Goal: Find specific page/section: Find specific page/section

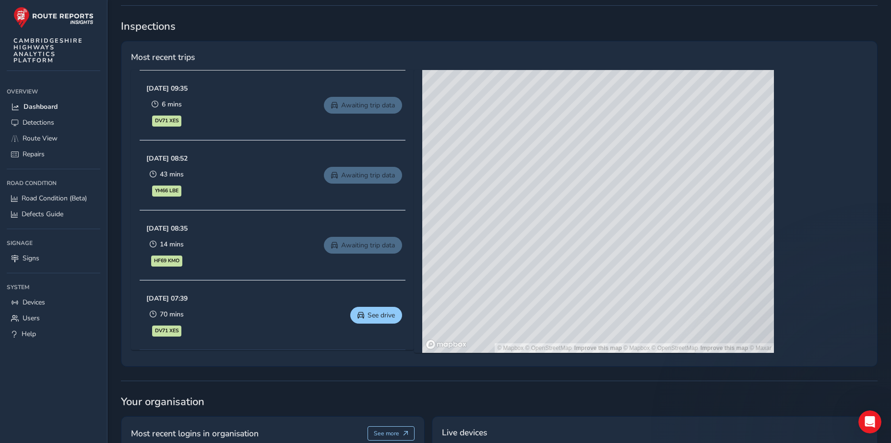
scroll to position [578, 0]
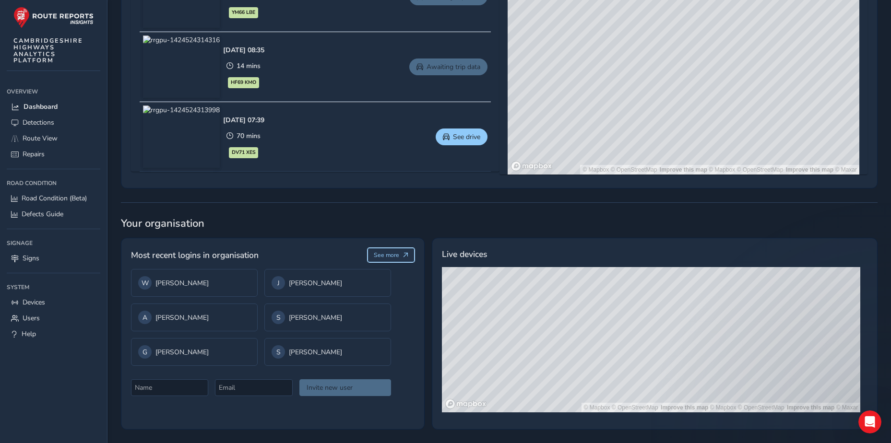
click at [381, 257] on span "See more" at bounding box center [386, 255] width 25 height 8
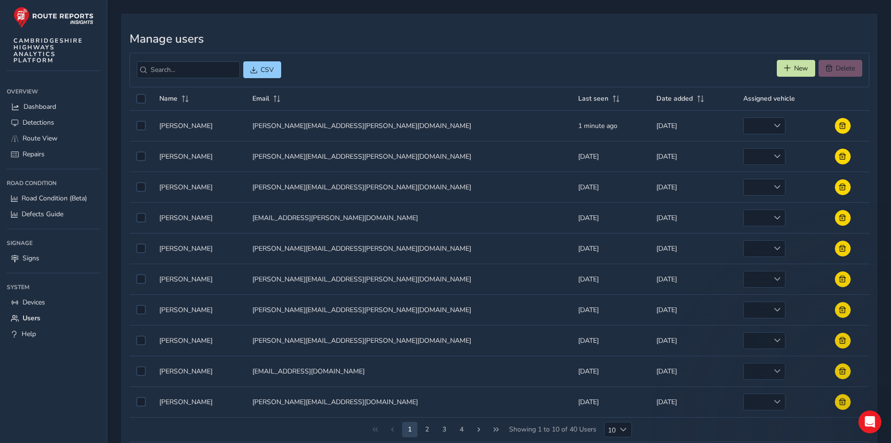
scroll to position [51, 0]
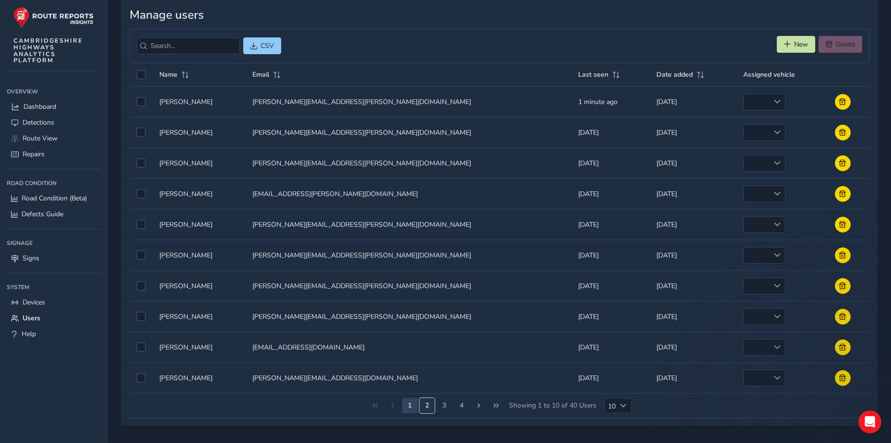
click at [431, 405] on button "2" at bounding box center [426, 405] width 15 height 15
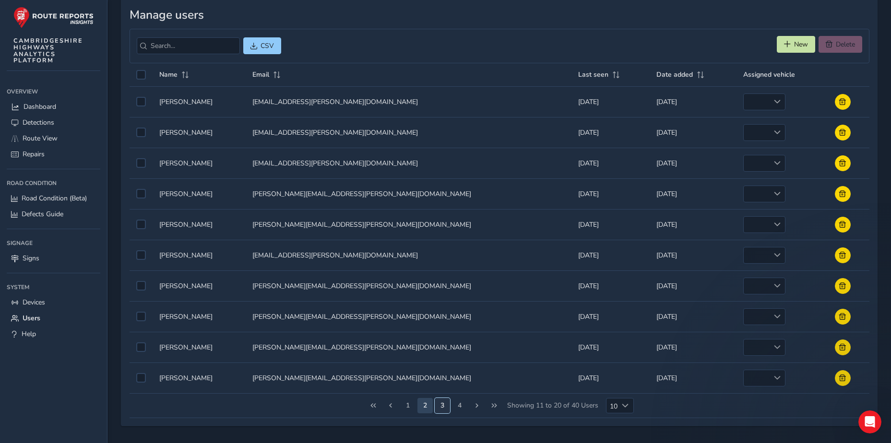
click at [441, 409] on button "3" at bounding box center [442, 405] width 15 height 15
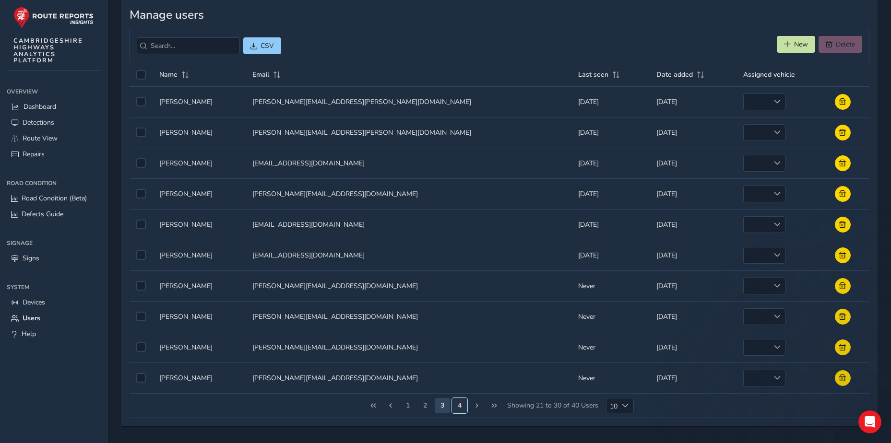
click at [456, 406] on button "4" at bounding box center [459, 405] width 15 height 15
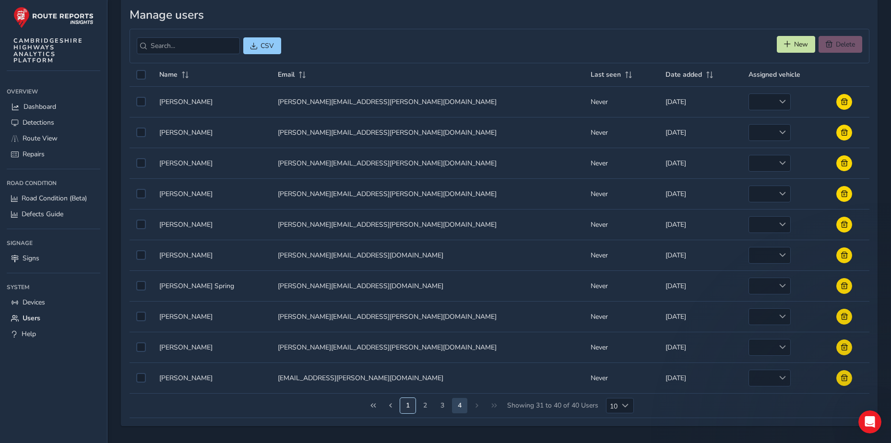
click at [405, 403] on button "1" at bounding box center [407, 405] width 15 height 15
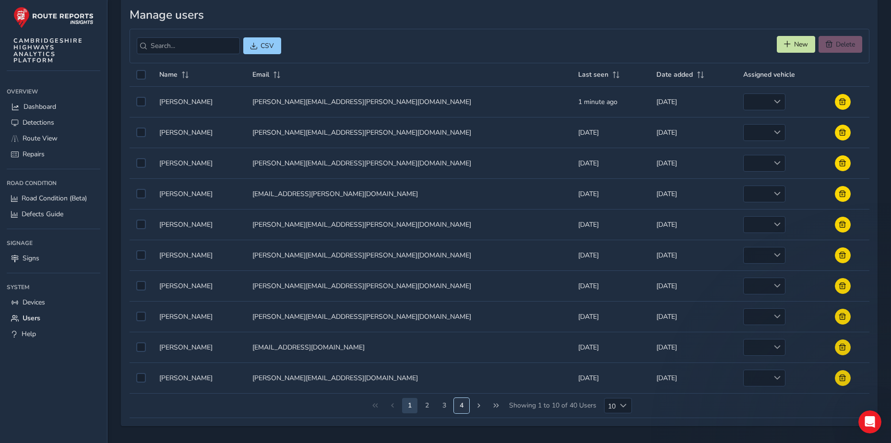
click at [461, 408] on button "4" at bounding box center [461, 405] width 15 height 15
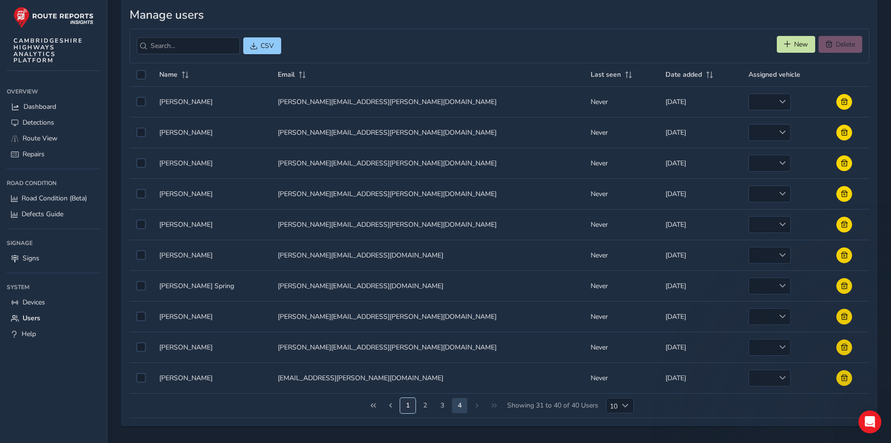
click at [407, 404] on button "1" at bounding box center [407, 405] width 15 height 15
